Goal: Information Seeking & Learning: Check status

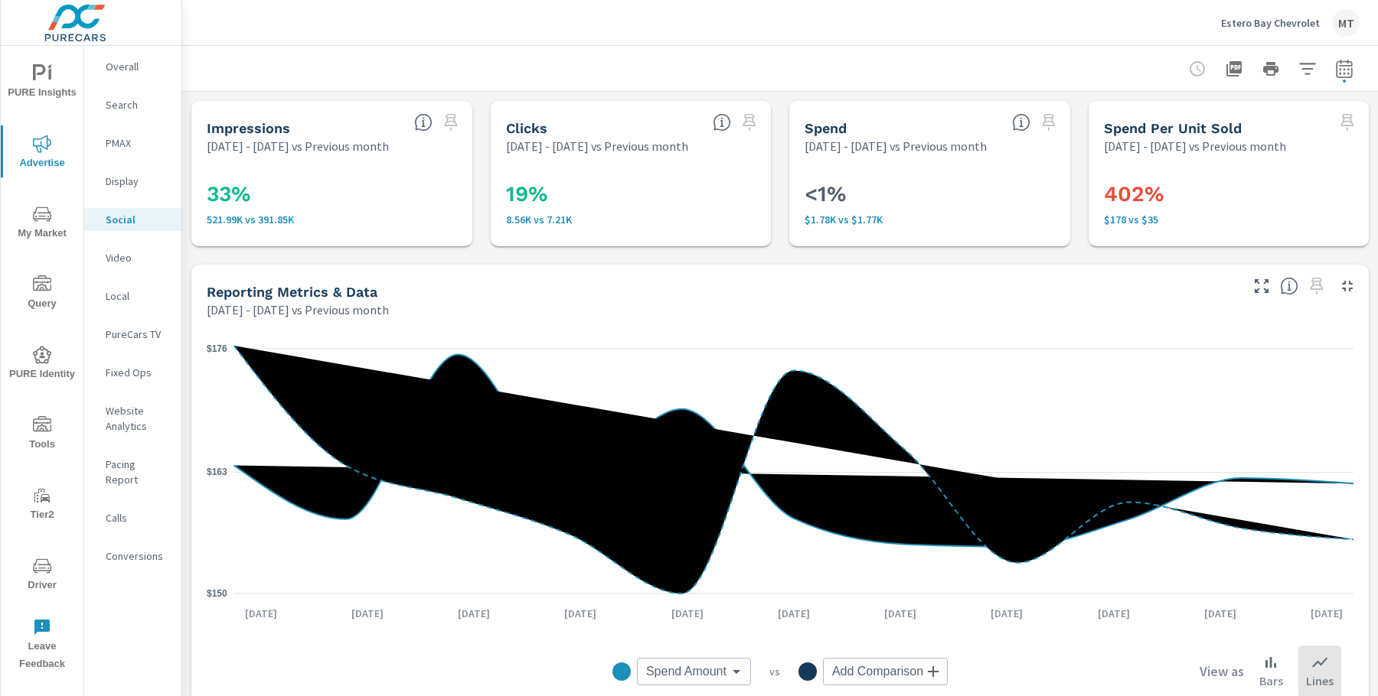
scroll to position [589, 0]
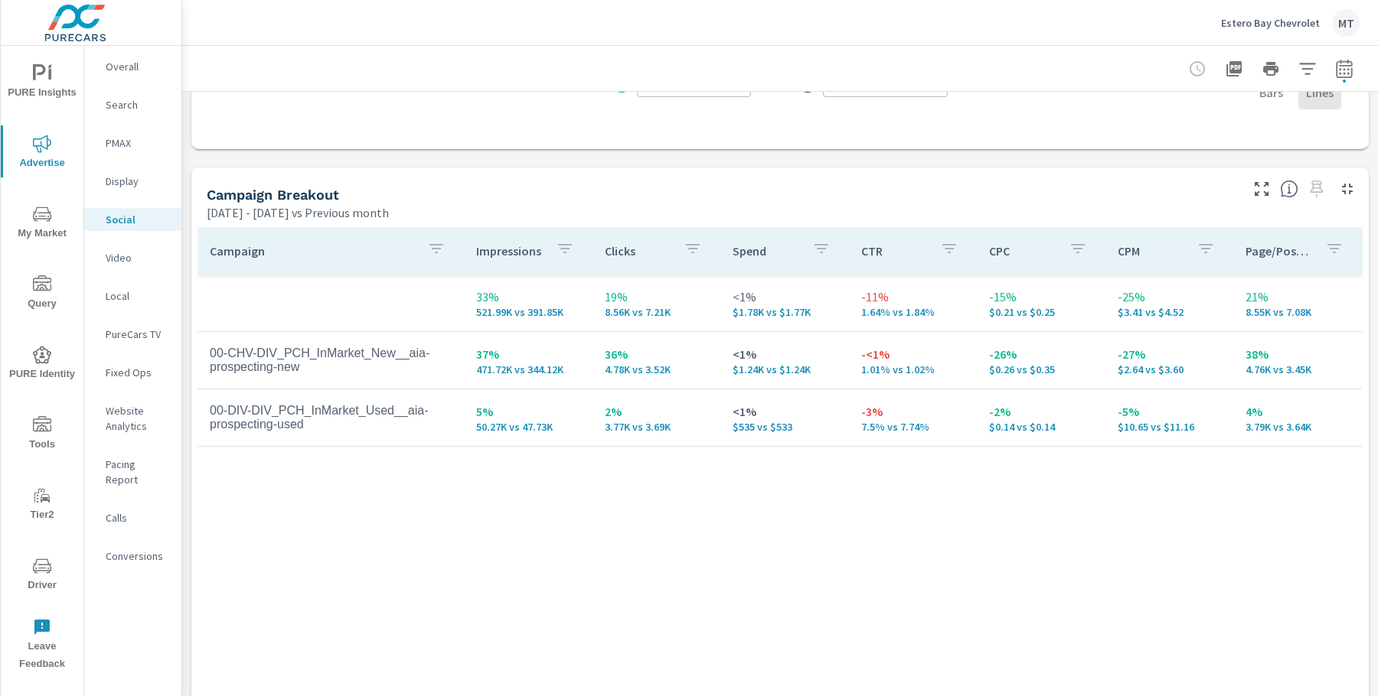
click at [41, 86] on span "PURE Insights" at bounding box center [41, 83] width 73 height 38
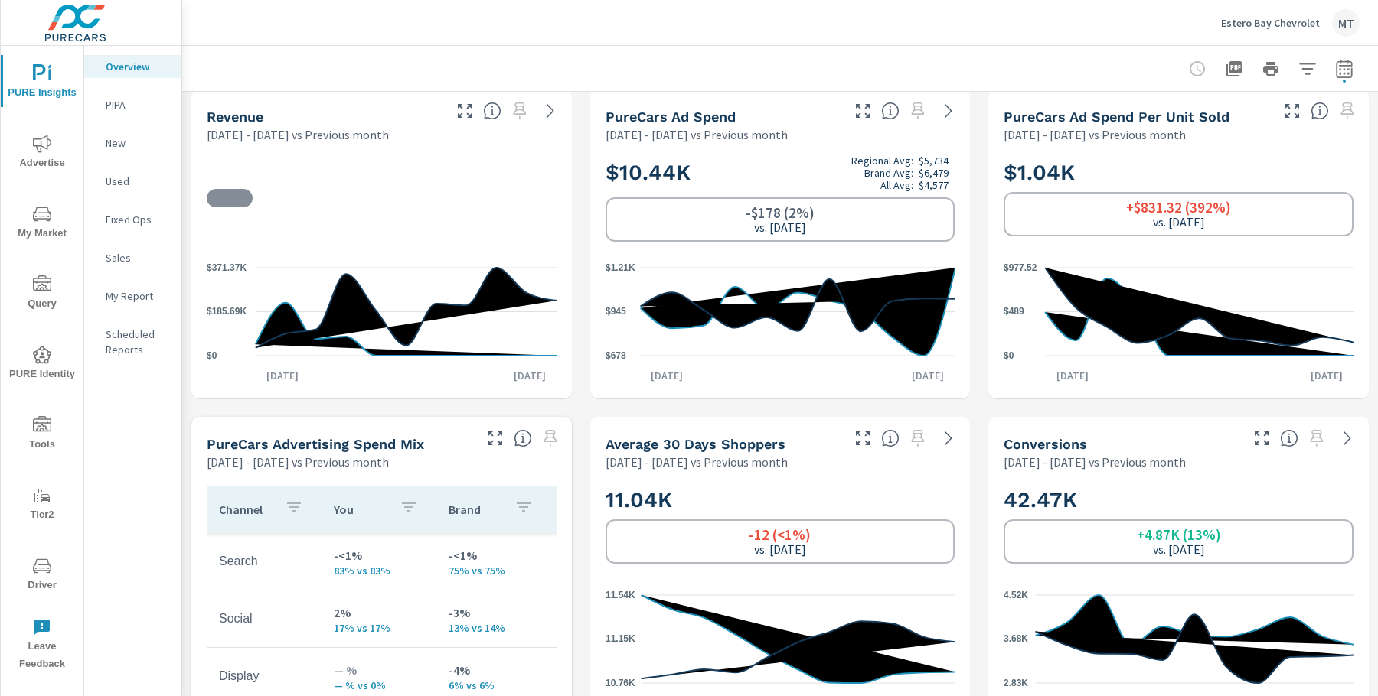
scroll to position [358, 0]
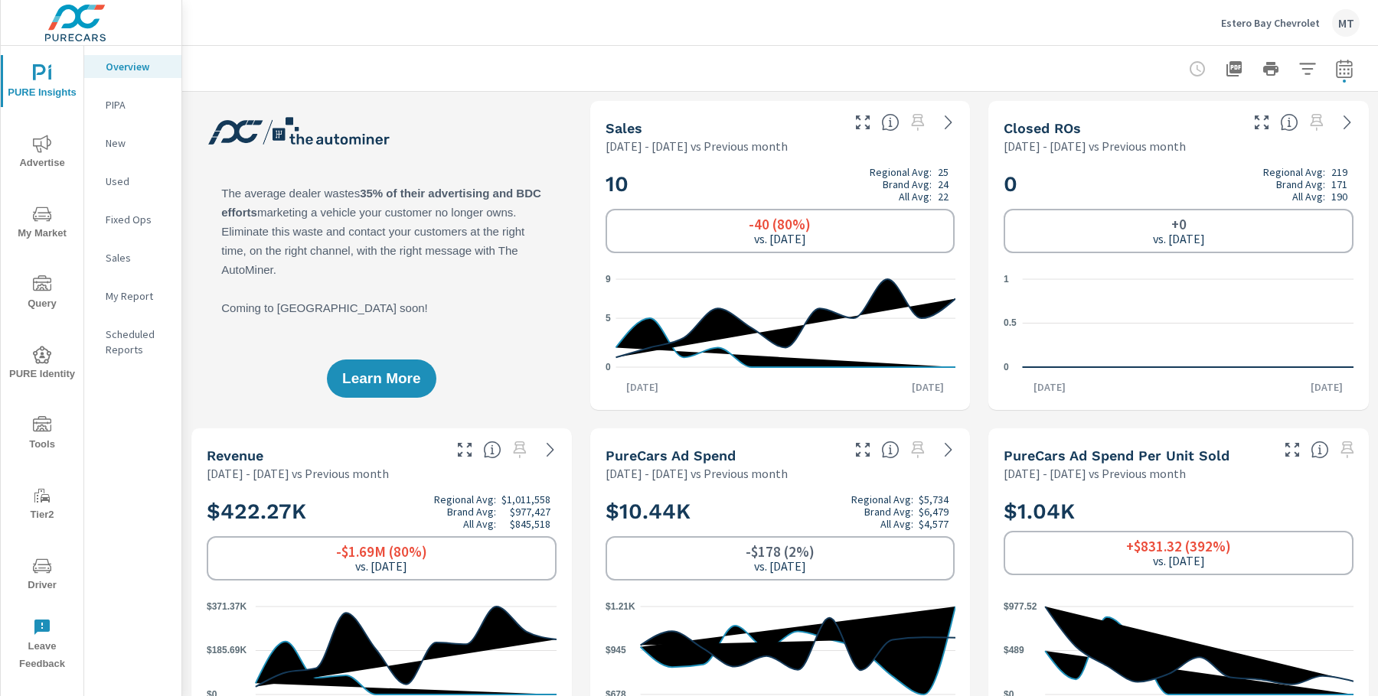
click at [1261, 25] on p "Estero Bay Chevrolet" at bounding box center [1270, 23] width 99 height 14
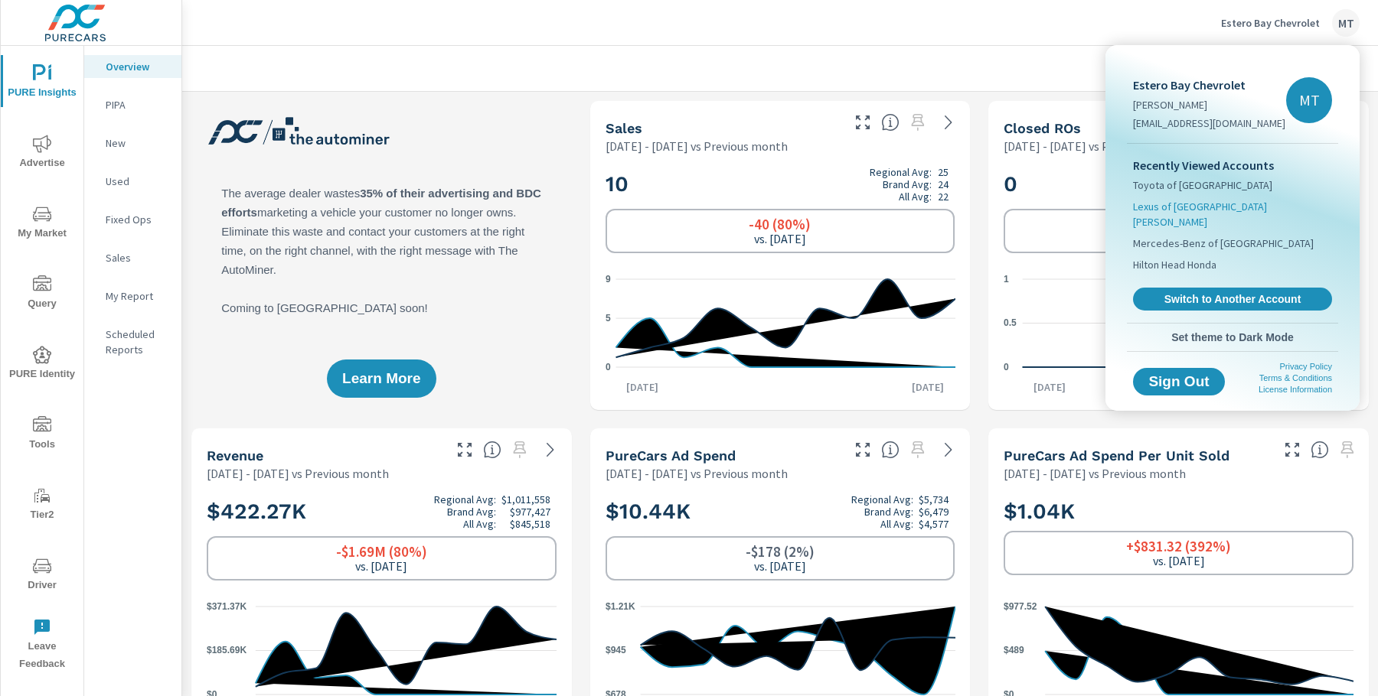
click at [1188, 208] on span "Lexus of [GEOGRAPHIC_DATA][PERSON_NAME]" at bounding box center [1232, 214] width 199 height 31
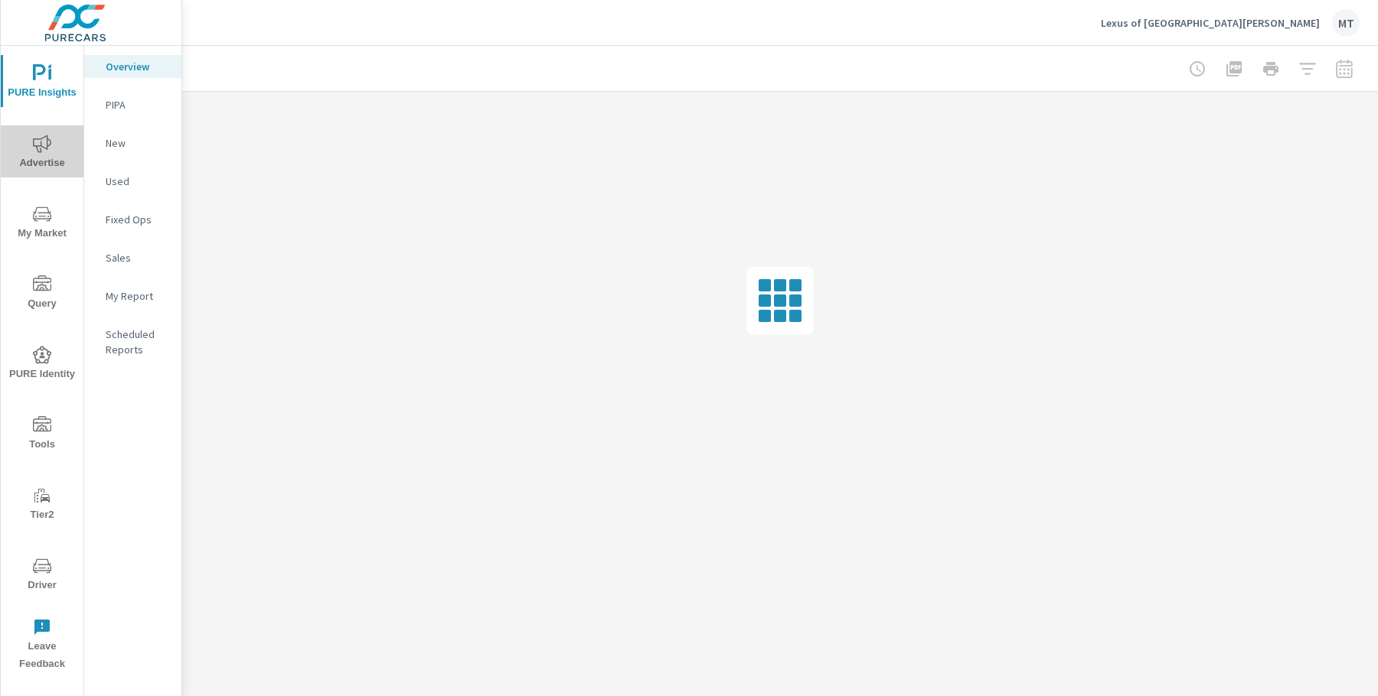
click at [41, 152] on icon "nav menu" at bounding box center [42, 144] width 18 height 18
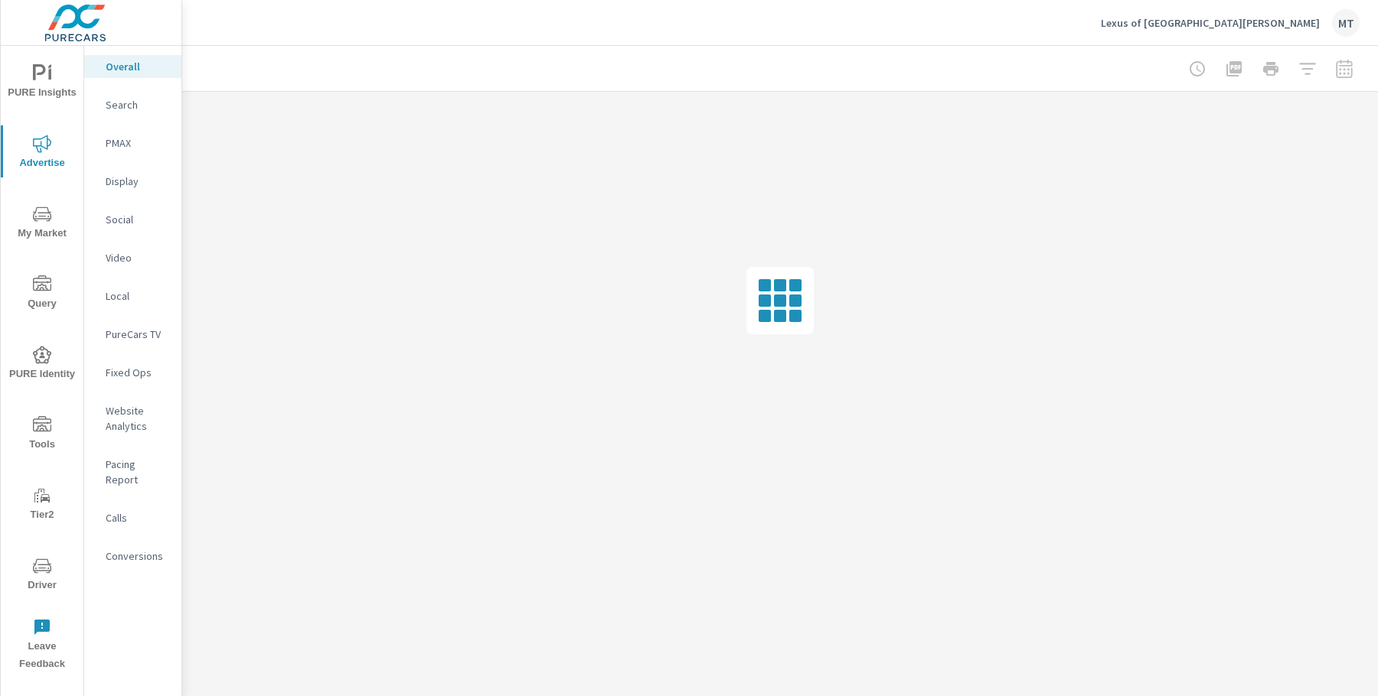
click at [131, 222] on p "Social" at bounding box center [138, 219] width 64 height 15
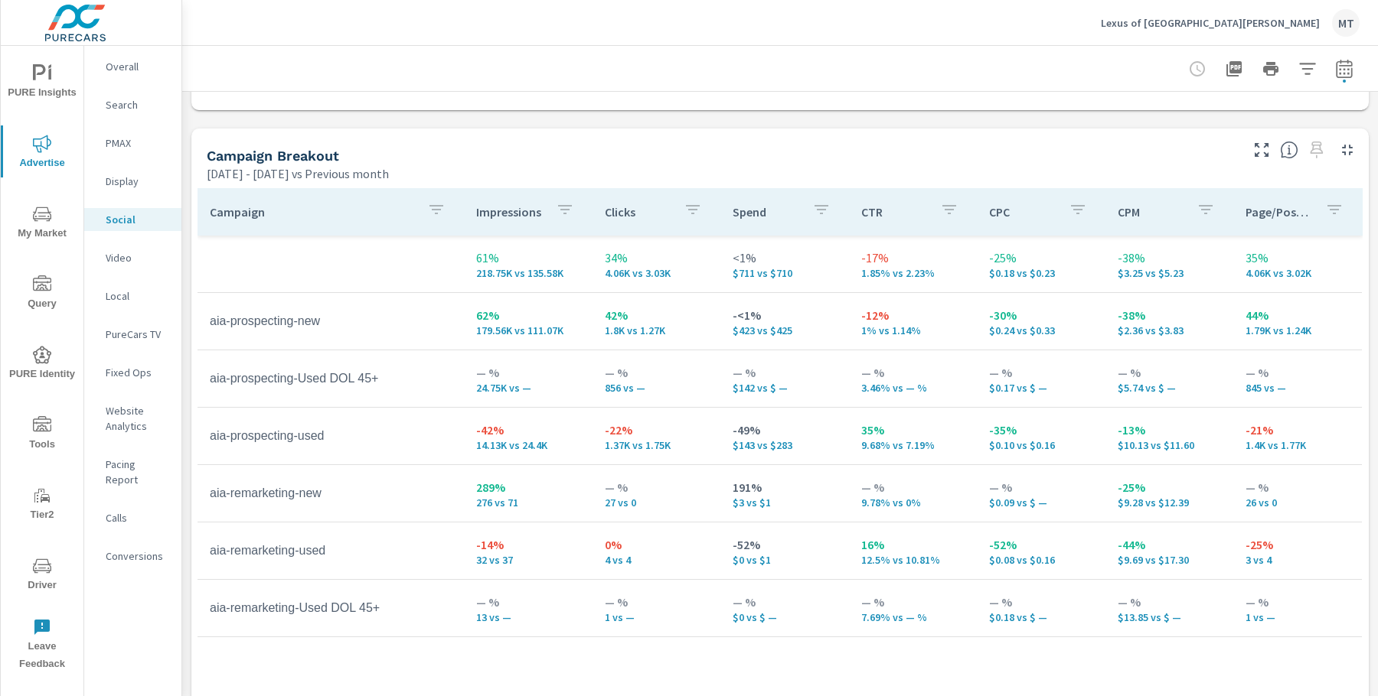
scroll to position [618, 0]
